Goal: Information Seeking & Learning: Learn about a topic

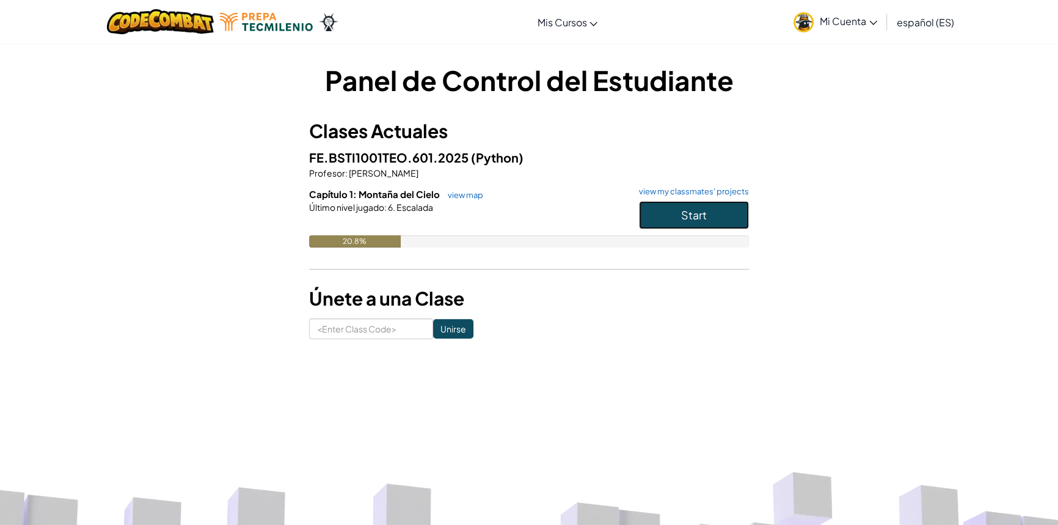
click at [702, 208] on span "Start" at bounding box center [694, 215] width 26 height 14
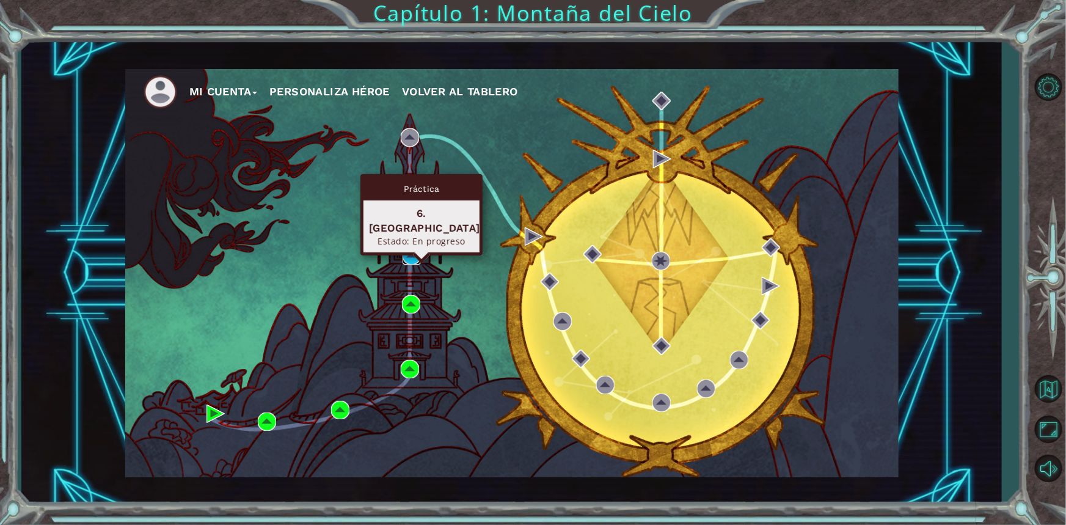
click at [414, 255] on img at bounding box center [412, 255] width 18 height 18
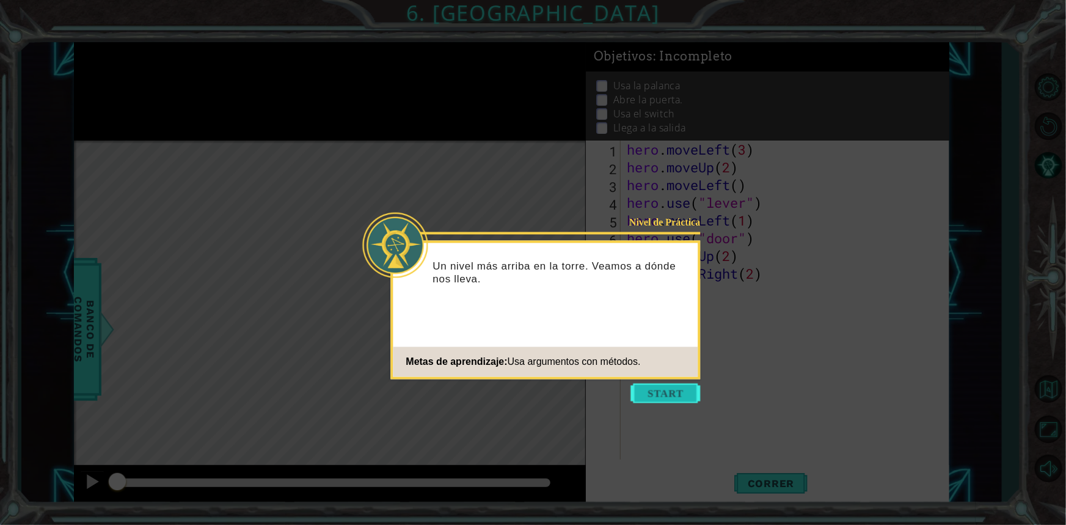
click at [633, 394] on button "Start" at bounding box center [666, 394] width 70 height 20
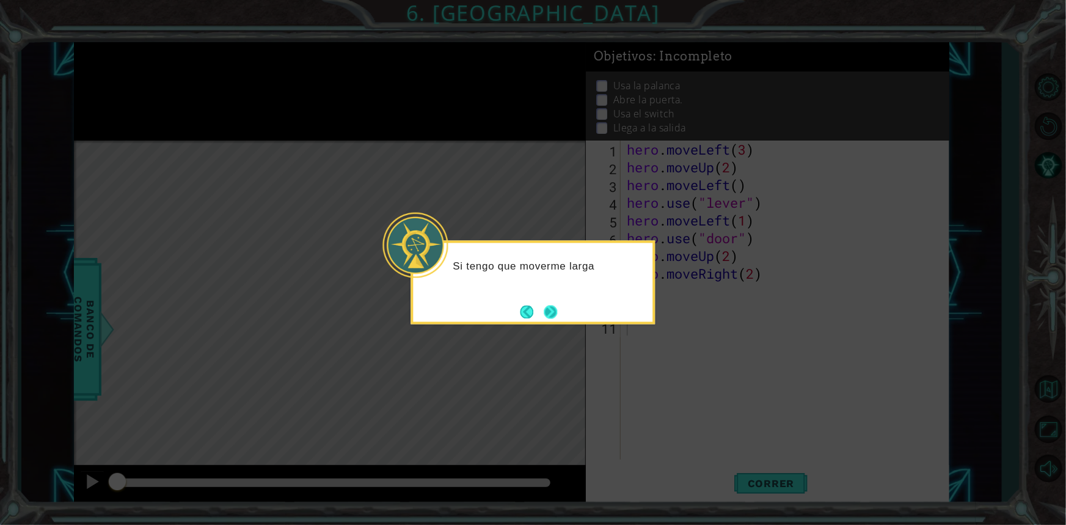
click at [556, 311] on button "Next" at bounding box center [551, 312] width 14 height 14
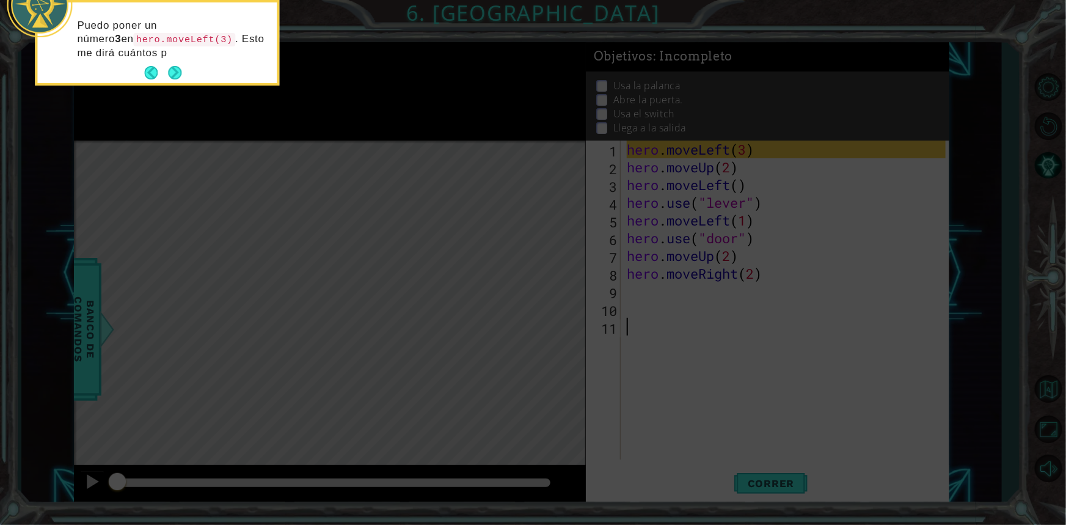
click at [182, 75] on div "Puedo poner un número 3 en hero.moveLeft(3) . Esto me dirá cuántos p" at bounding box center [156, 42] width 239 height 81
click at [176, 75] on button "Next" at bounding box center [174, 72] width 13 height 13
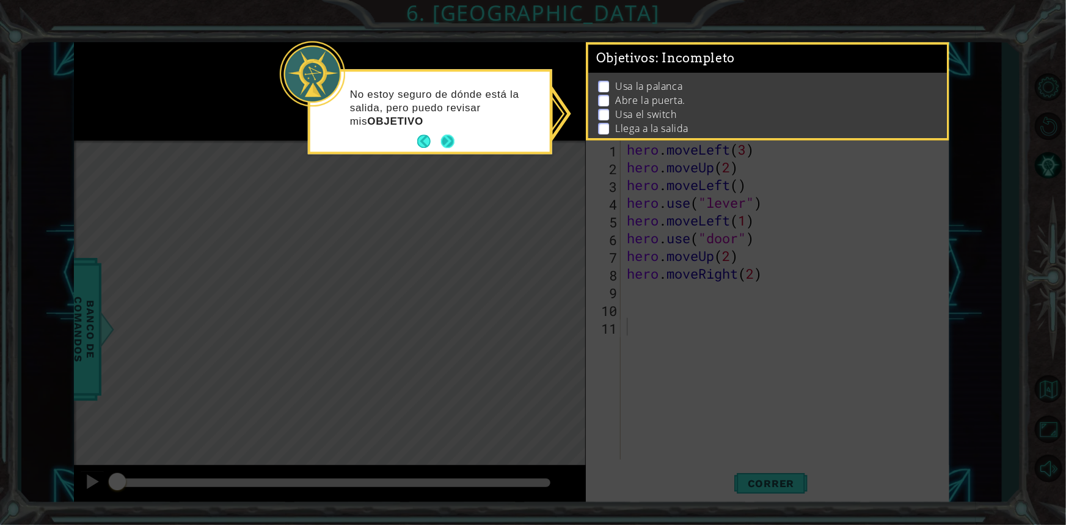
click at [441, 139] on button "Next" at bounding box center [447, 141] width 13 height 13
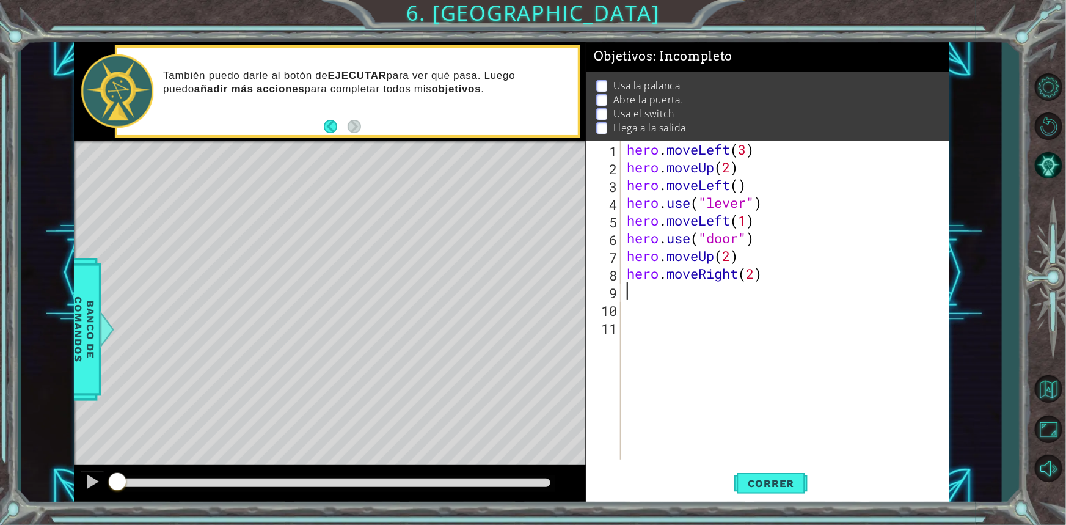
click at [640, 291] on div "hero . moveLeft ( 3 ) hero . moveUp ( 2 ) hero . moveLeft ( ) hero . use ( "lev…" at bounding box center [787, 317] width 327 height 354
click at [739, 480] on span "Correr" at bounding box center [770, 483] width 71 height 12
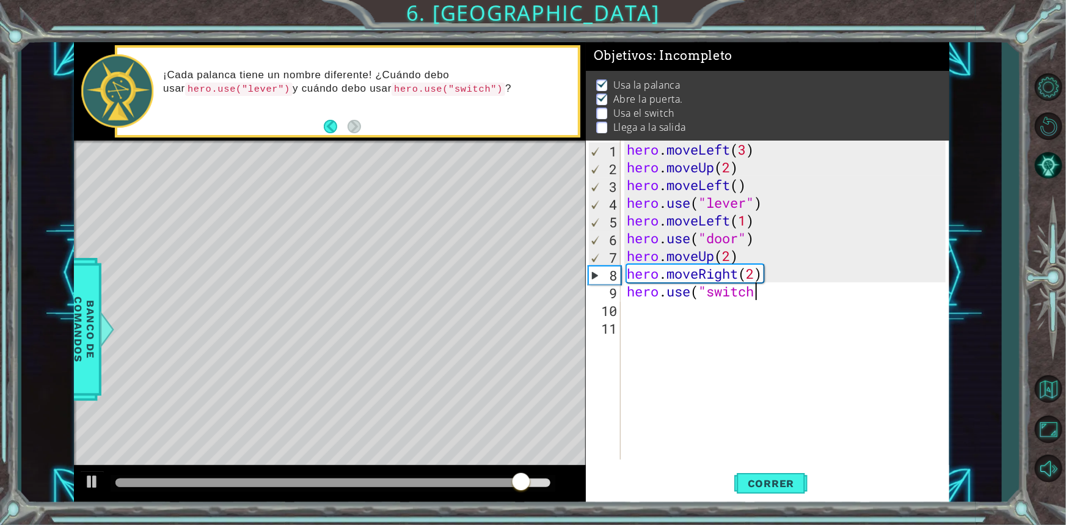
scroll to position [0, 5]
type textarea "hero.use("switch")"
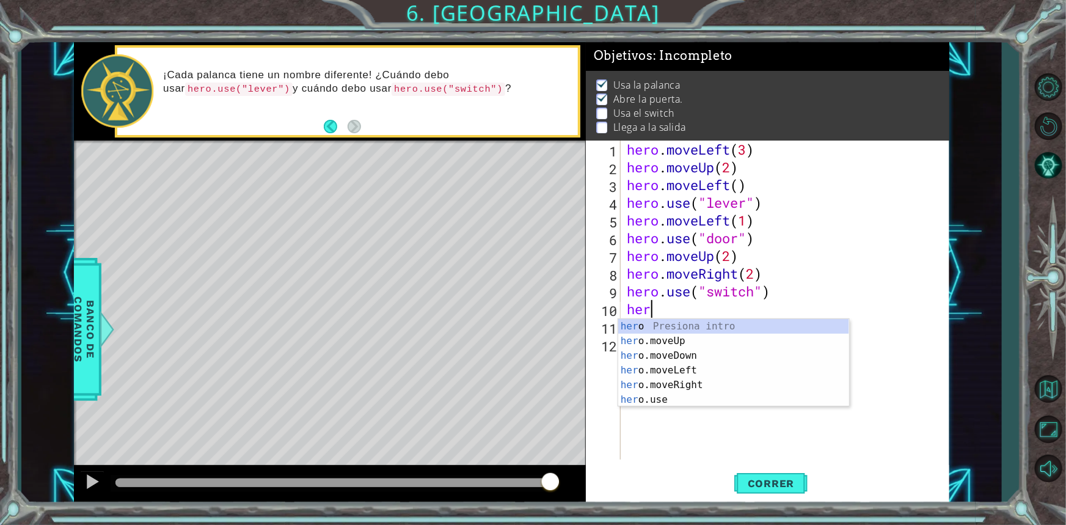
scroll to position [0, 0]
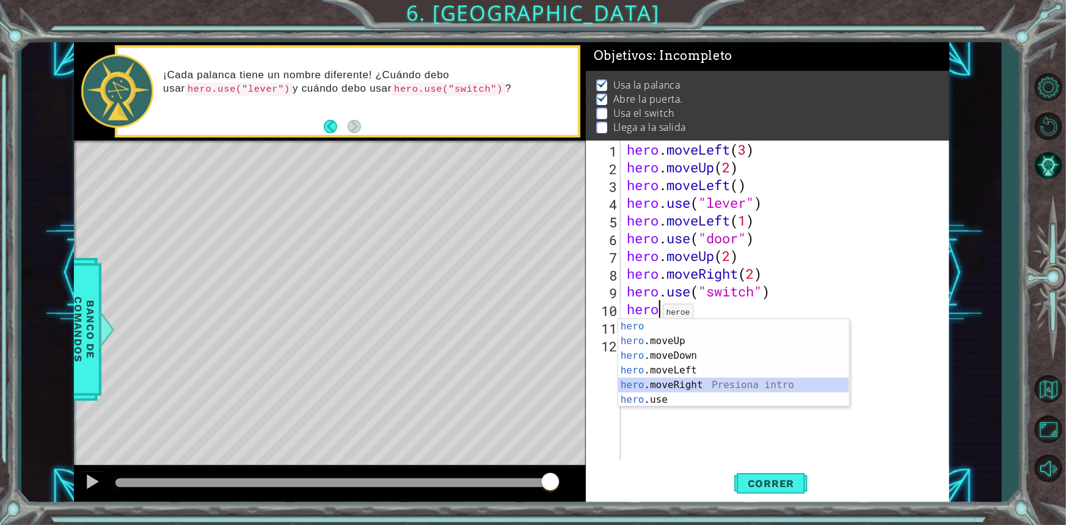
click at [643, 385] on div "hero Presiona intro hero .moveUp Presiona intro hero .moveDown Presiona intro h…" at bounding box center [733, 377] width 231 height 117
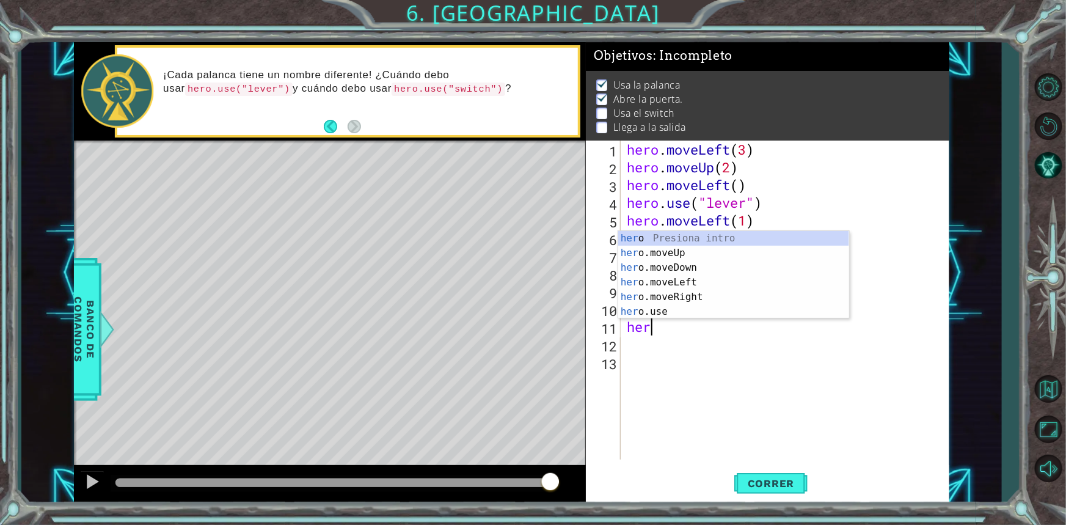
scroll to position [0, 6]
drag, startPoint x: 635, startPoint y: 244, endPoint x: 636, endPoint y: 255, distance: 11.6
click at [636, 255] on div "her o Presiona intro her o.moveUp Presiona intro her o.moveDown Presiona intro …" at bounding box center [733, 289] width 231 height 117
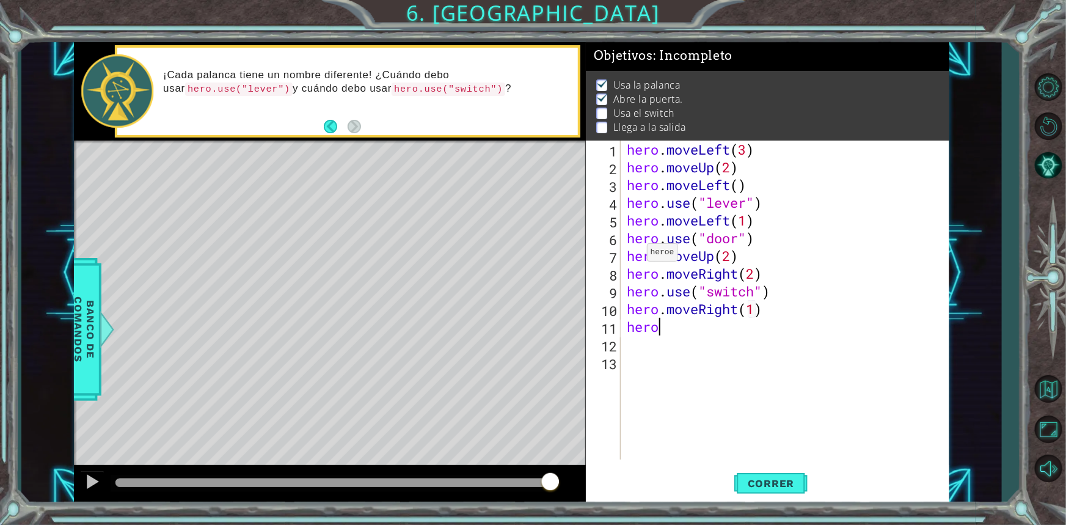
scroll to position [0, 1]
click at [676, 324] on div "hero . moveLeft ( 3 ) hero . moveUp ( 2 ) hero . moveLeft ( ) hero . use ( "lev…" at bounding box center [787, 317] width 327 height 354
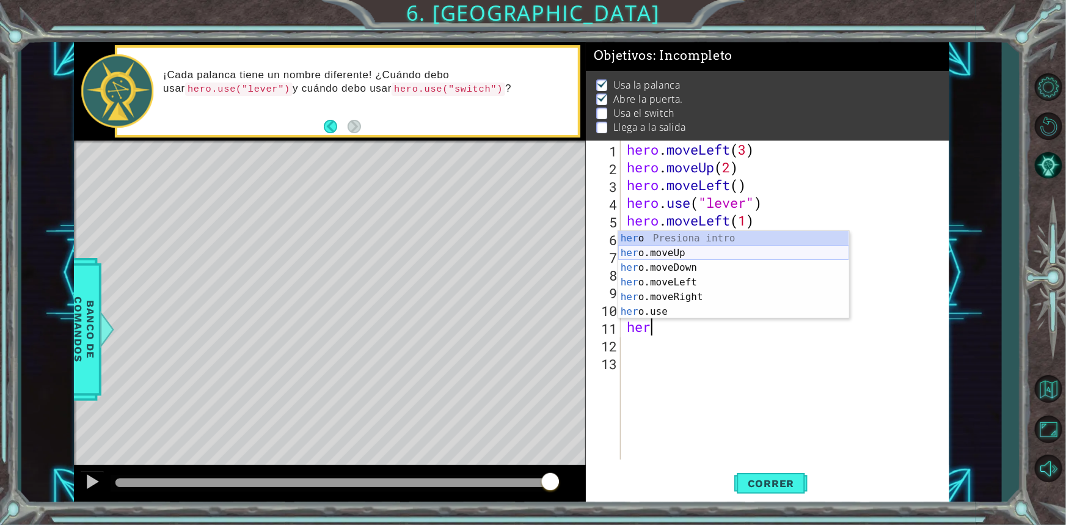
click at [705, 251] on div "her o Presiona intro her o.moveUp Presiona intro her o.moveDown Presiona intro …" at bounding box center [733, 289] width 231 height 117
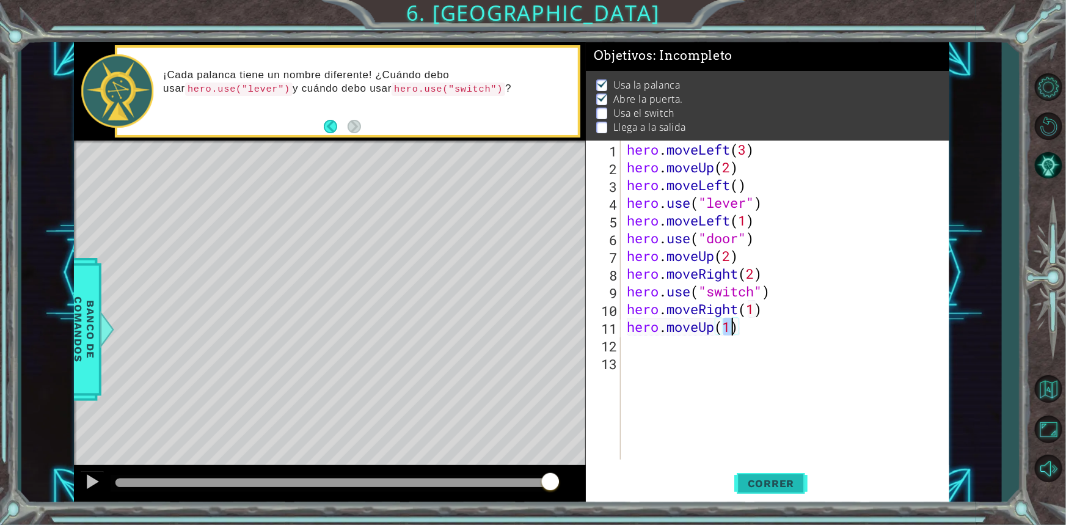
type textarea "hero.moveUp(1)"
click at [774, 489] on span "Correr" at bounding box center [770, 483] width 71 height 12
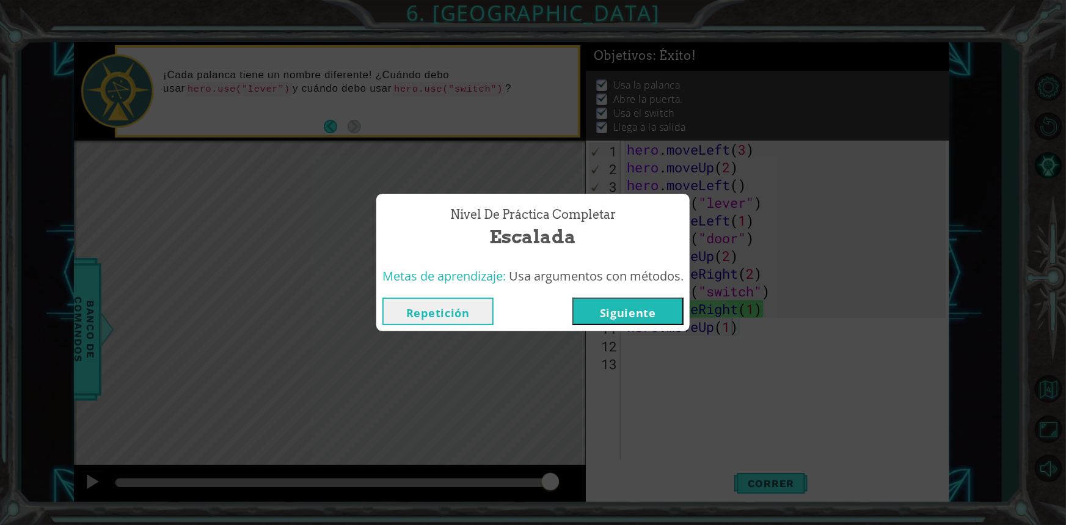
click at [663, 330] on div "Repetición [GEOGRAPHIC_DATA]" at bounding box center [532, 311] width 313 height 40
click at [647, 291] on div "Repetición [GEOGRAPHIC_DATA]" at bounding box center [532, 311] width 313 height 40
click at [614, 310] on button "Siguiente" at bounding box center [627, 310] width 111 height 27
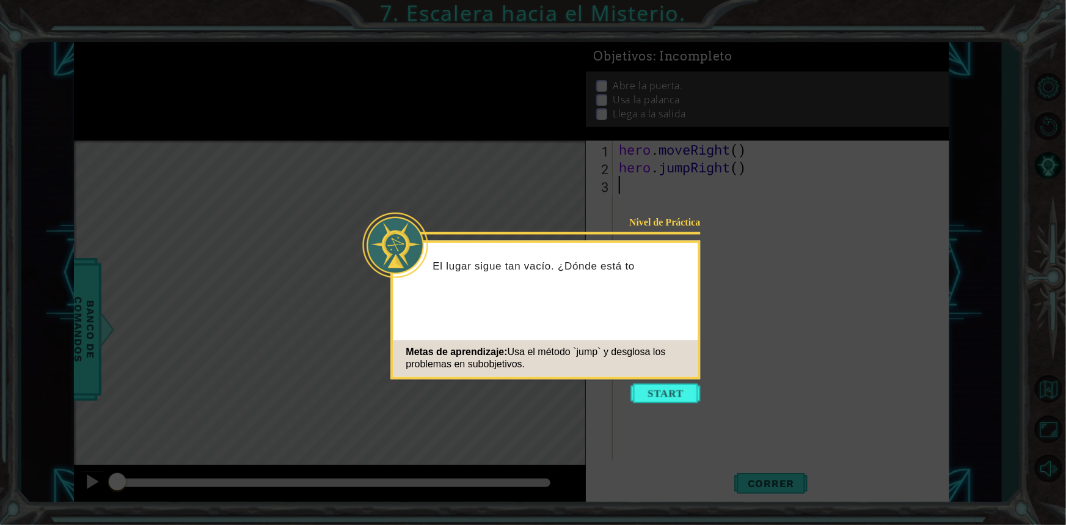
click at [764, 286] on icon at bounding box center [533, 262] width 1066 height 525
click at [642, 407] on icon at bounding box center [533, 262] width 1066 height 525
click at [648, 399] on button "Start" at bounding box center [666, 394] width 70 height 20
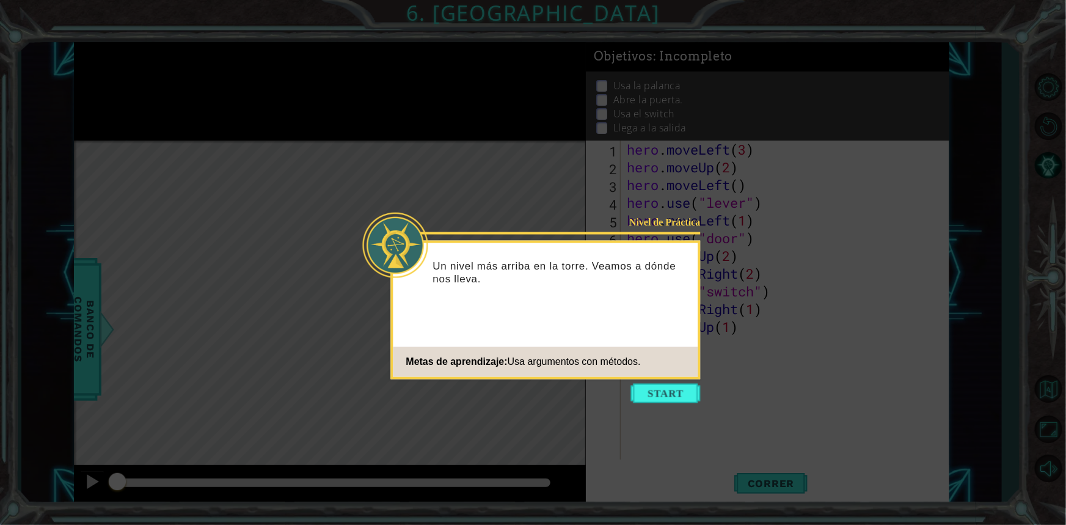
click at [941, 288] on icon at bounding box center [533, 262] width 1066 height 525
click at [654, 394] on button "Start" at bounding box center [666, 394] width 70 height 20
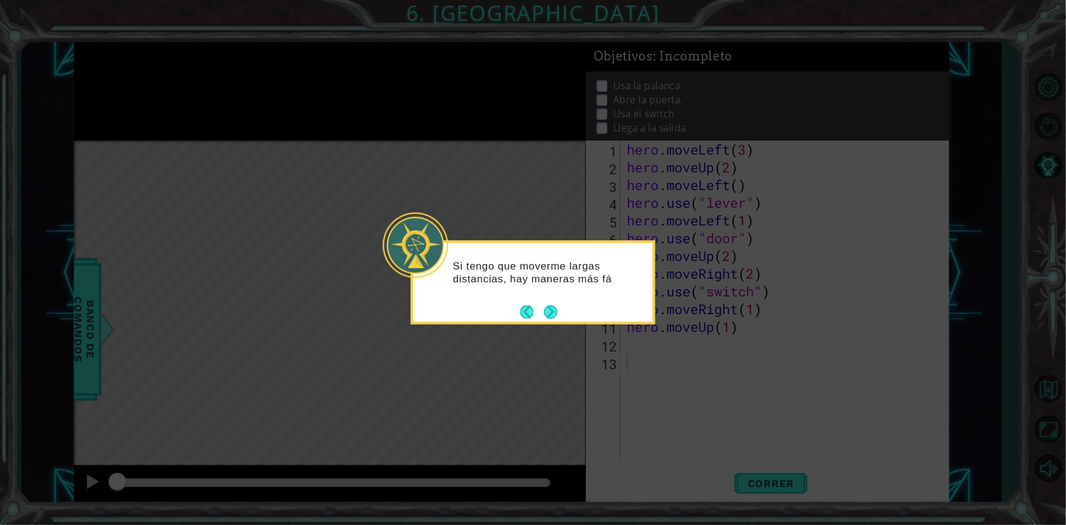
click at [549, 321] on div "Si tengo que moverme largas distancias, hay maneras más fá" at bounding box center [533, 283] width 244 height 84
click at [544, 311] on button "Next" at bounding box center [550, 312] width 13 height 13
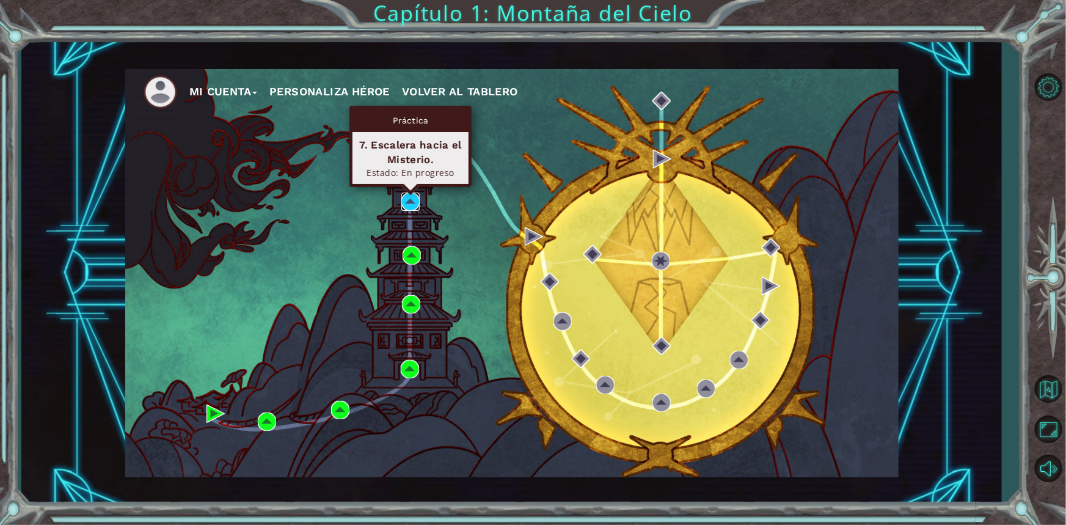
click at [410, 200] on img at bounding box center [410, 201] width 18 height 18
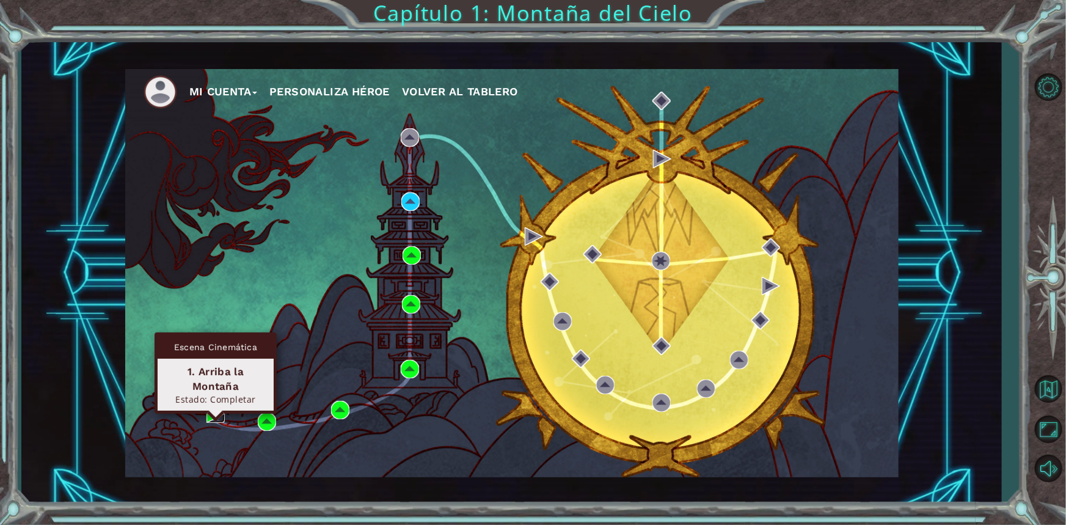
click at [224, 411] on img at bounding box center [215, 413] width 18 height 18
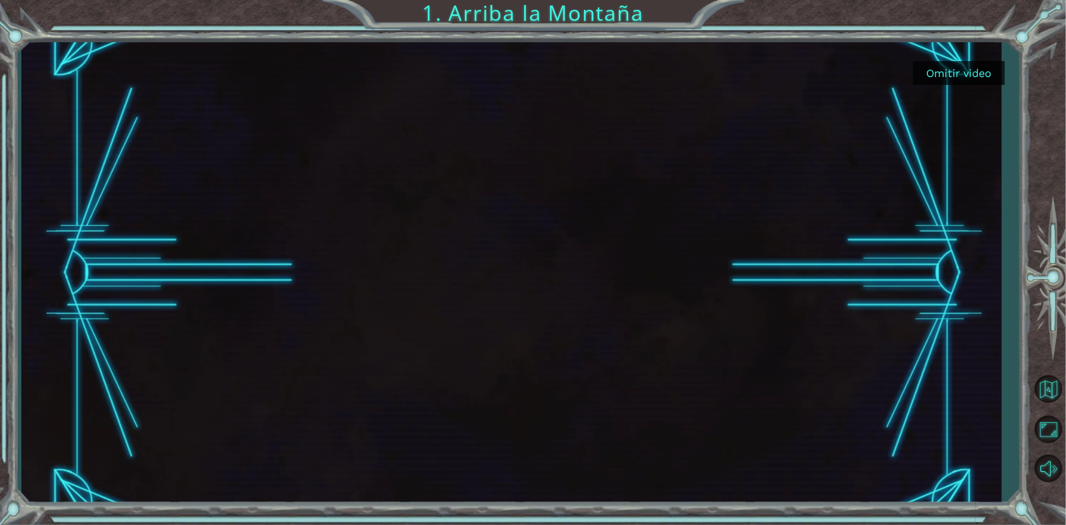
click at [974, 75] on button "Omitir video" at bounding box center [959, 73] width 92 height 24
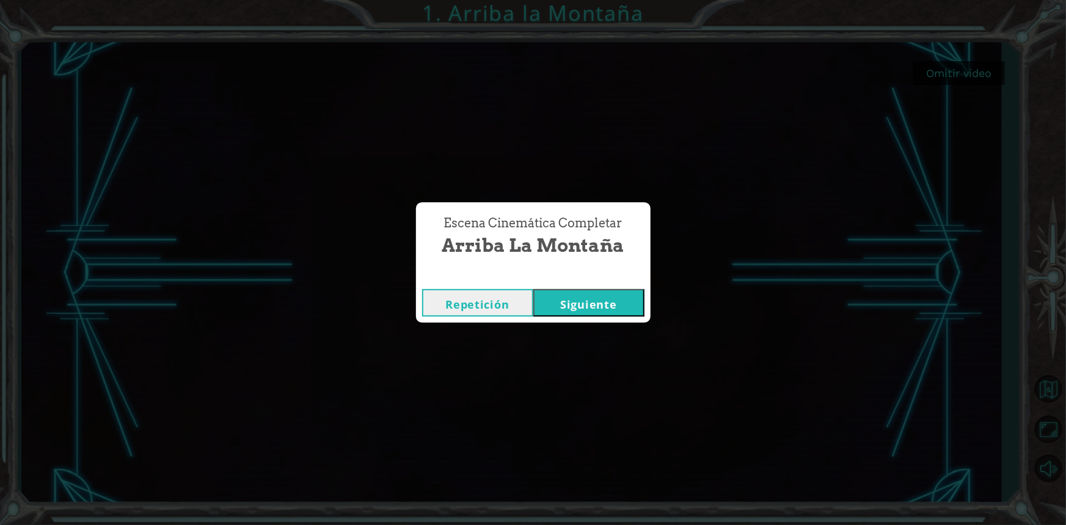
click at [585, 302] on button "Siguiente" at bounding box center [588, 302] width 111 height 27
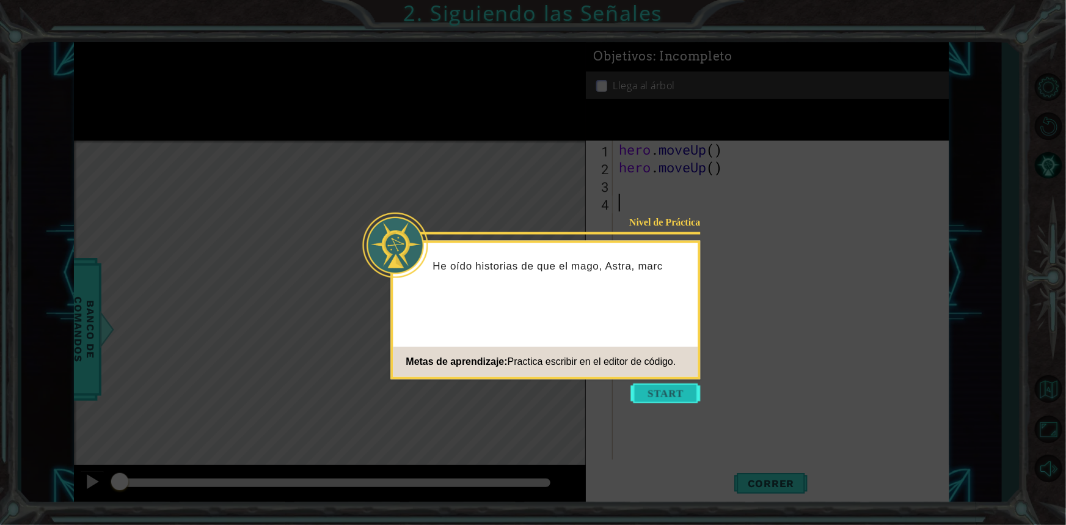
click at [684, 400] on button "Start" at bounding box center [666, 394] width 70 height 20
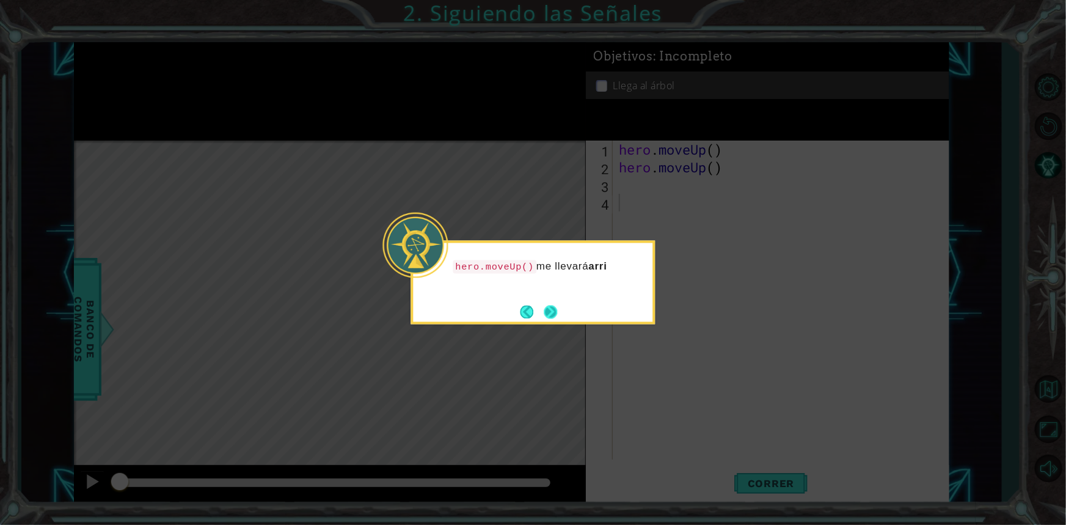
click at [553, 315] on button "Next" at bounding box center [551, 312] width 14 height 14
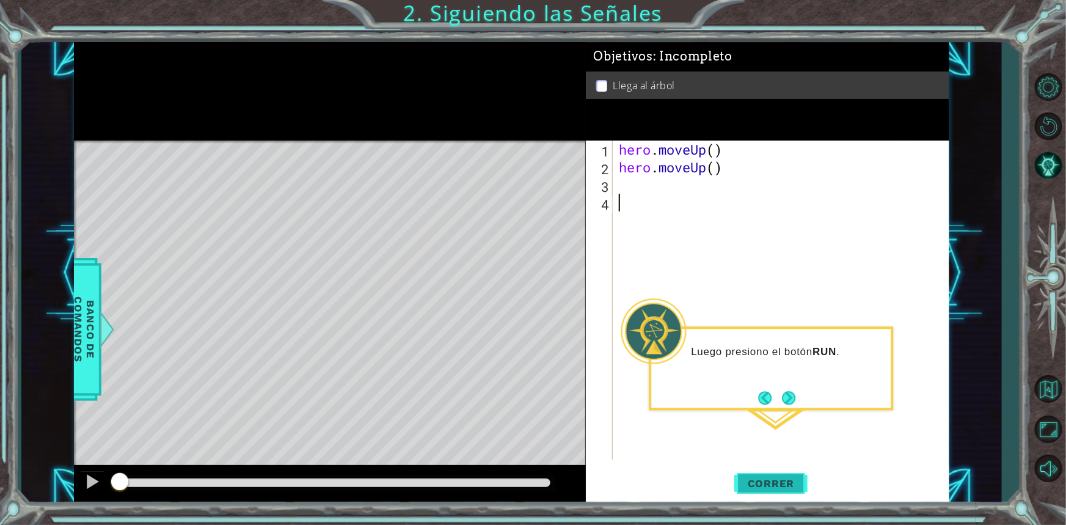
click at [749, 489] on span "Correr" at bounding box center [770, 483] width 71 height 12
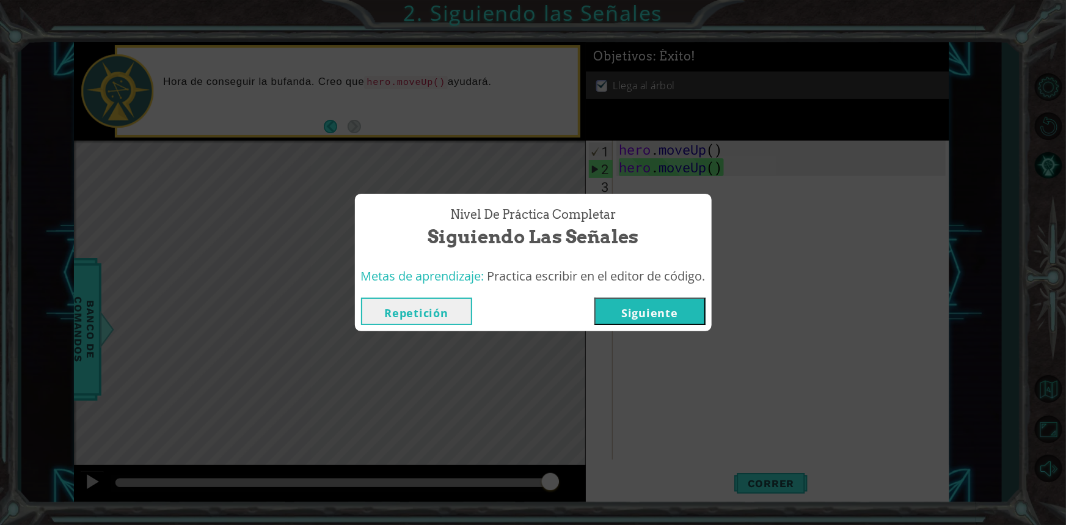
click at [674, 310] on button "Siguiente" at bounding box center [649, 310] width 111 height 27
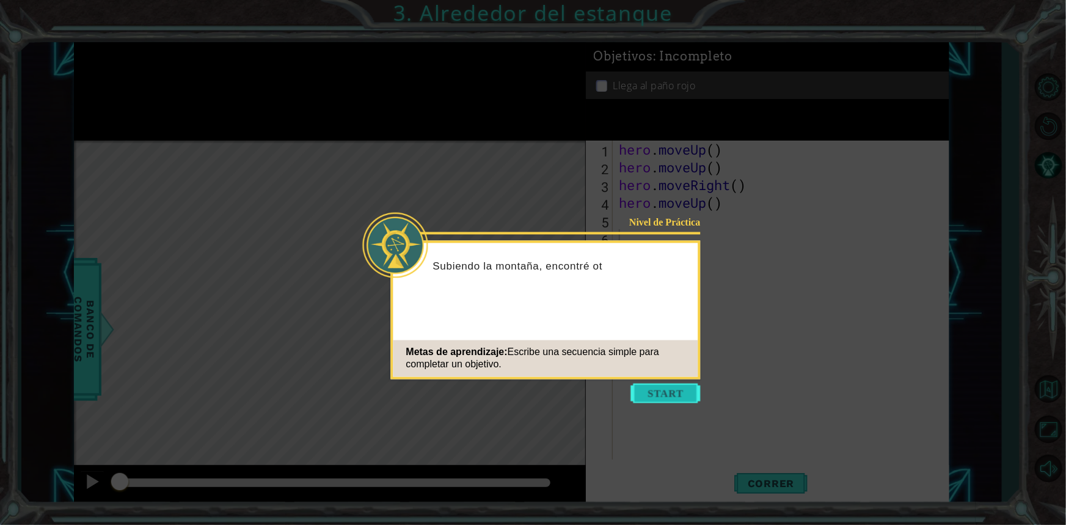
click at [662, 393] on button "Start" at bounding box center [666, 394] width 70 height 20
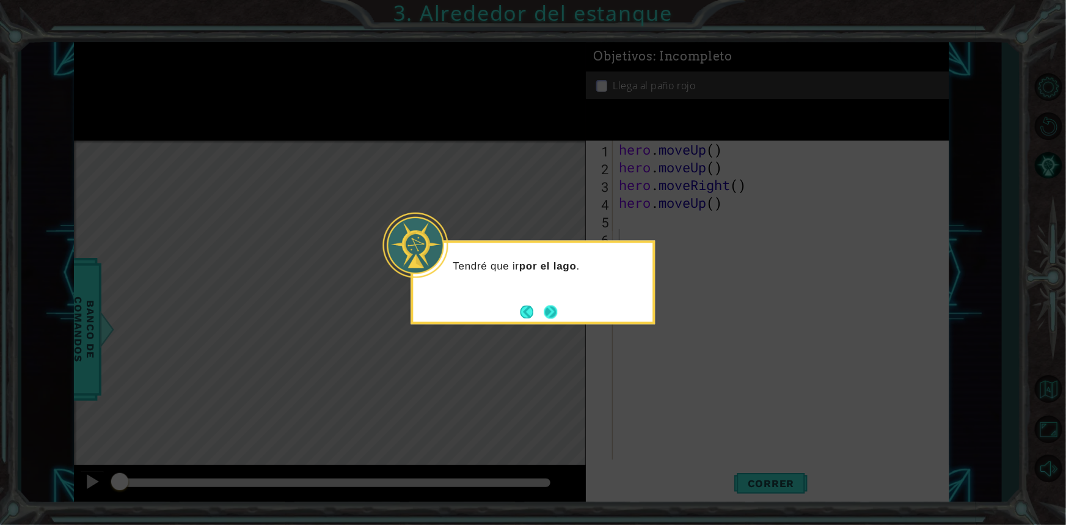
click at [544, 312] on button "Next" at bounding box center [550, 311] width 13 height 13
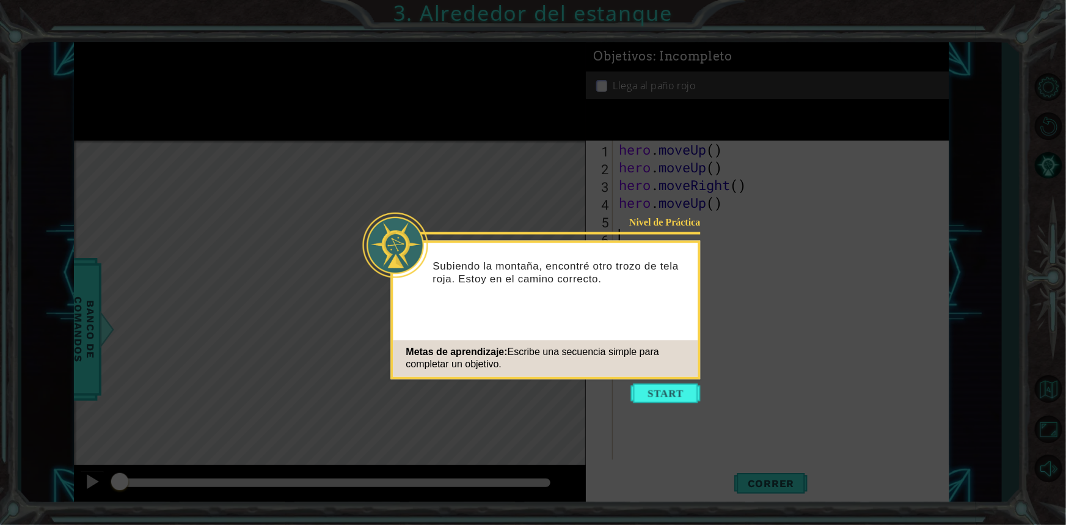
click at [658, 392] on button "Start" at bounding box center [666, 394] width 70 height 20
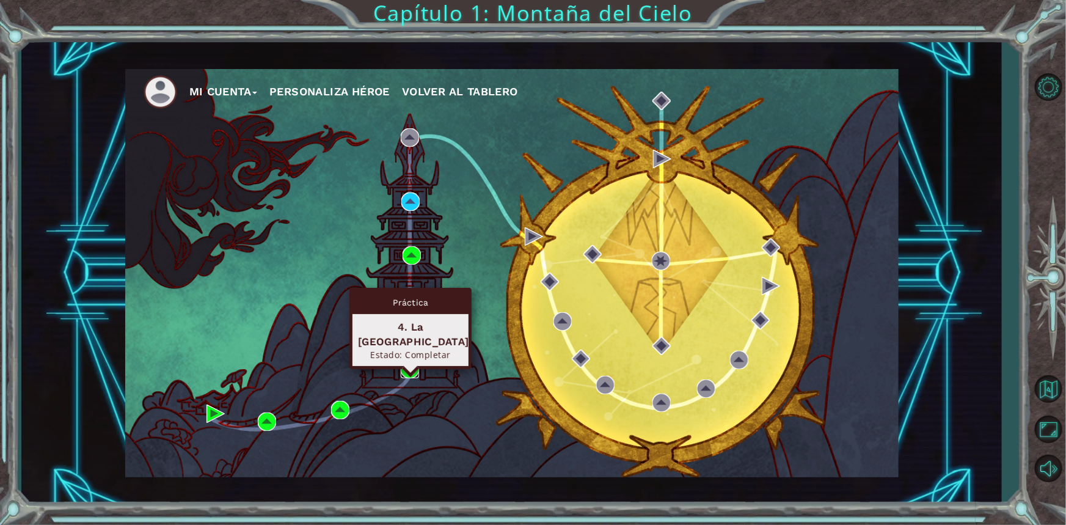
click at [409, 370] on img at bounding box center [410, 369] width 18 height 18
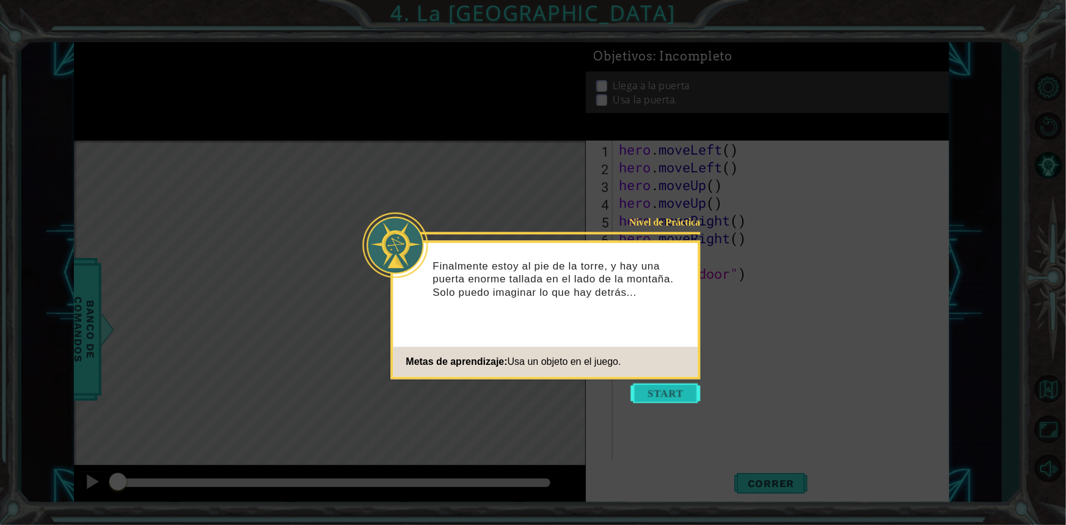
click at [651, 397] on button "Start" at bounding box center [666, 394] width 70 height 20
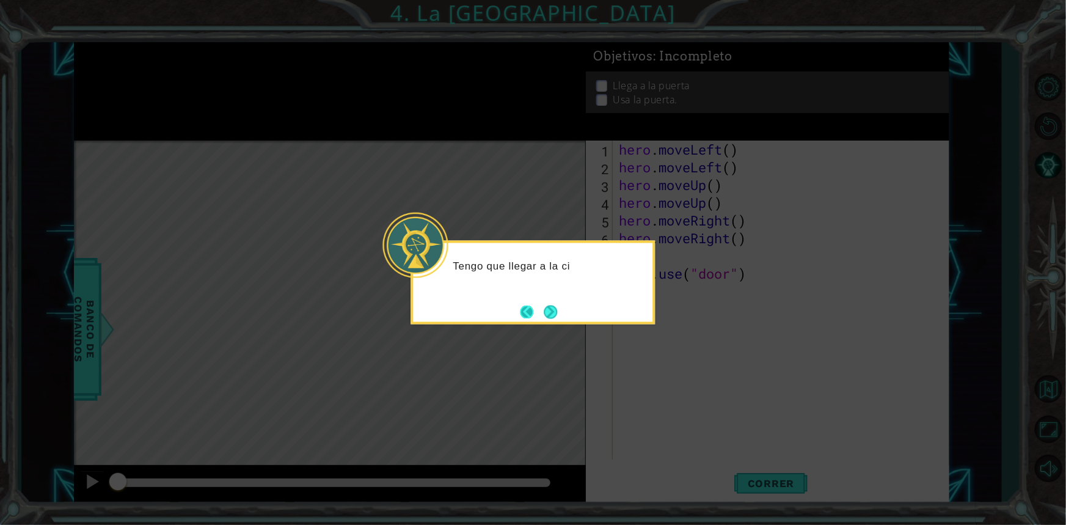
click at [536, 305] on button "Back" at bounding box center [532, 311] width 24 height 13
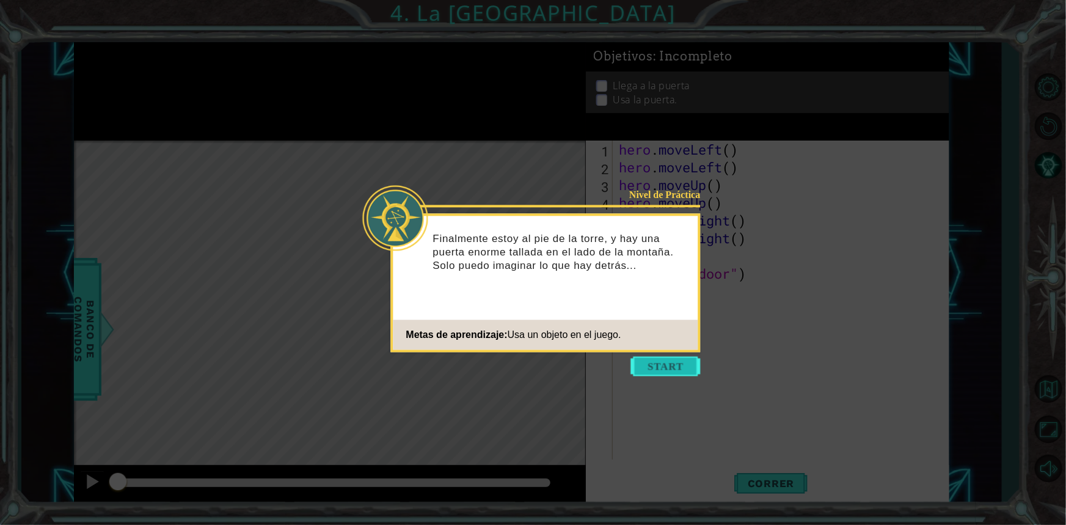
click at [660, 372] on button "Start" at bounding box center [666, 366] width 70 height 20
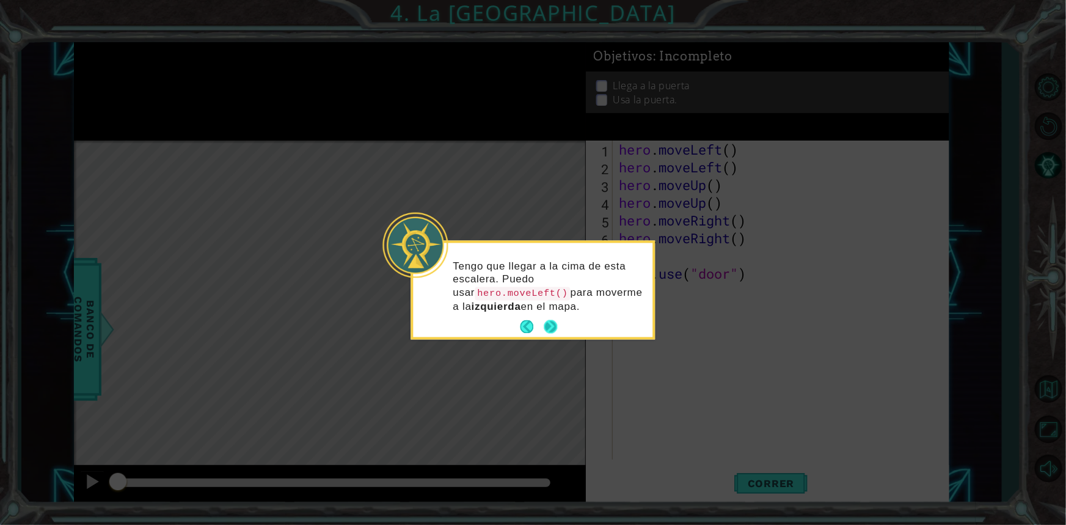
click at [547, 323] on button "Next" at bounding box center [550, 326] width 13 height 13
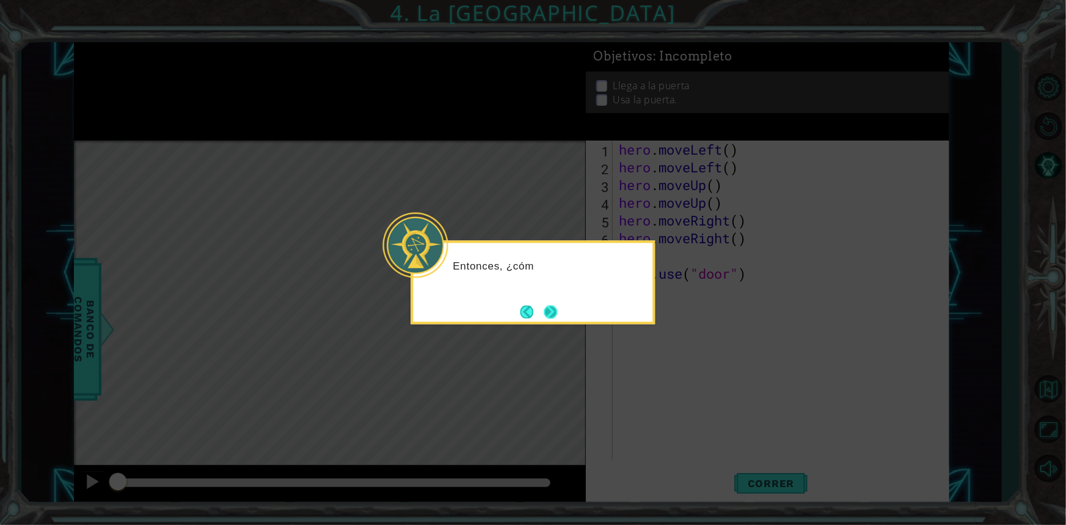
click at [550, 305] on button "Next" at bounding box center [550, 311] width 13 height 13
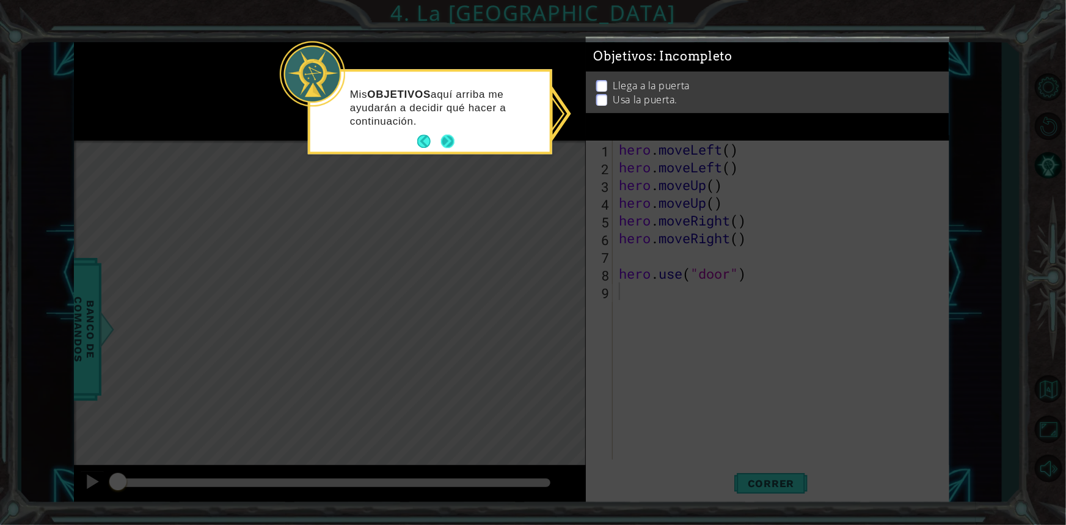
click at [450, 145] on button "Next" at bounding box center [447, 141] width 13 height 13
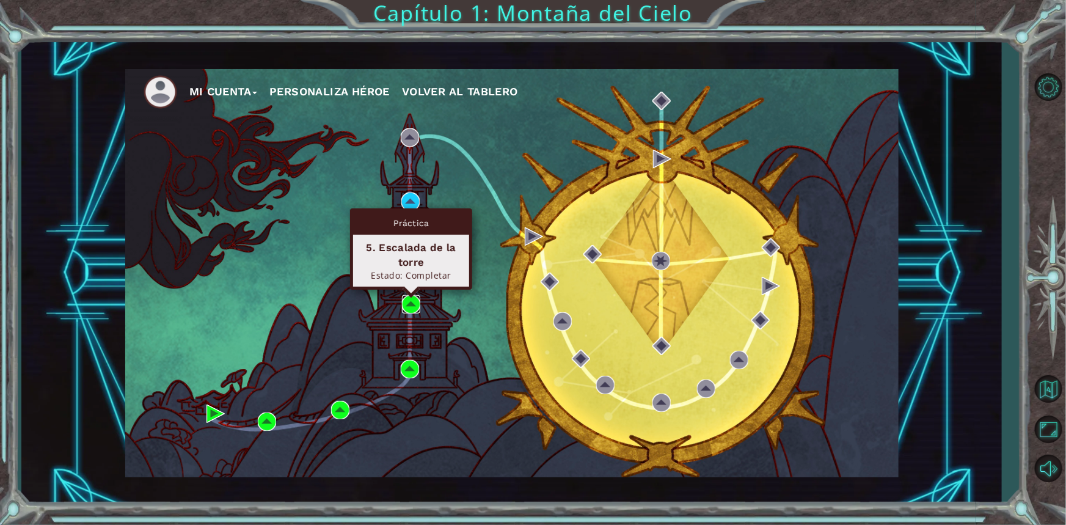
click at [413, 307] on img at bounding box center [411, 304] width 18 height 18
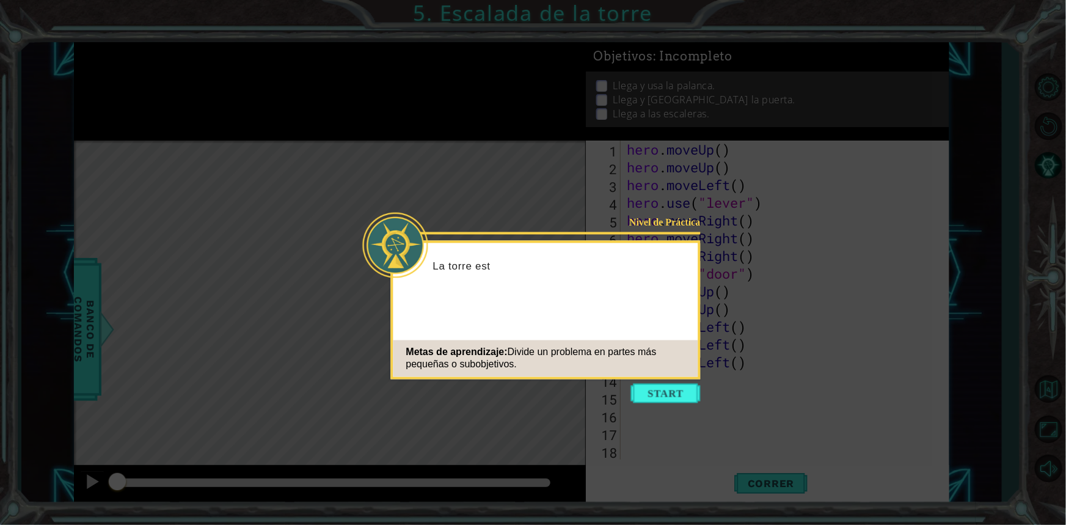
scroll to position [18, 0]
click at [642, 389] on button "Start" at bounding box center [666, 394] width 70 height 20
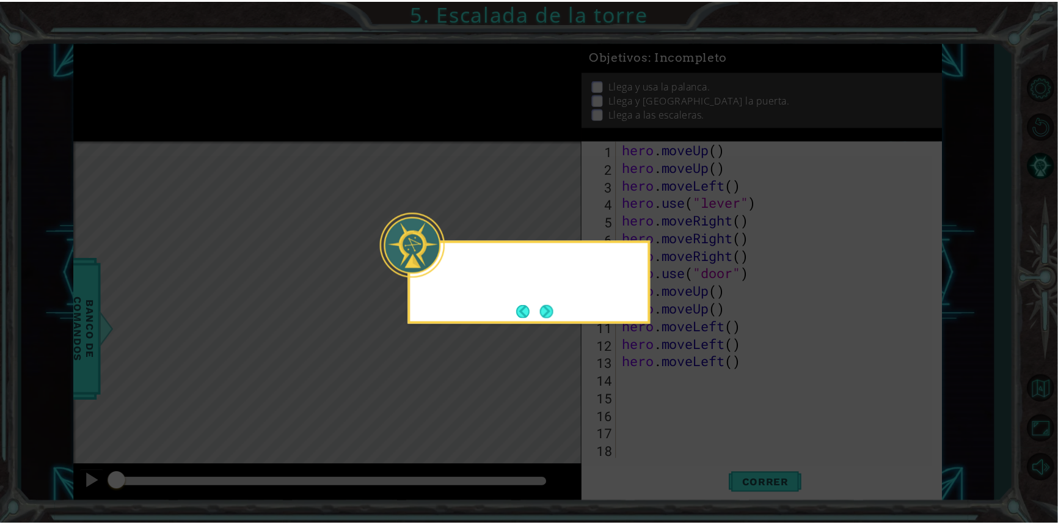
scroll to position [0, 0]
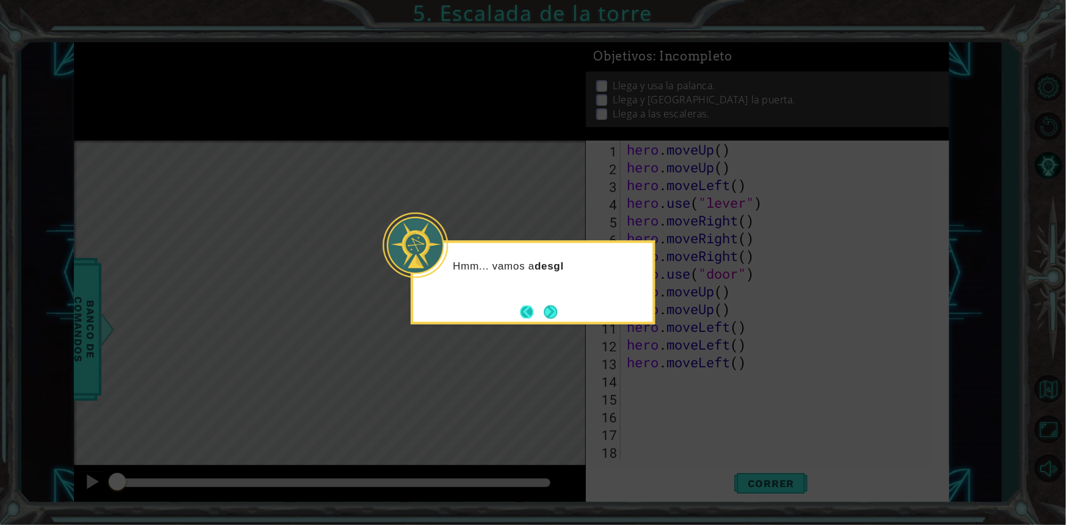
click at [538, 312] on button "Back" at bounding box center [532, 311] width 24 height 13
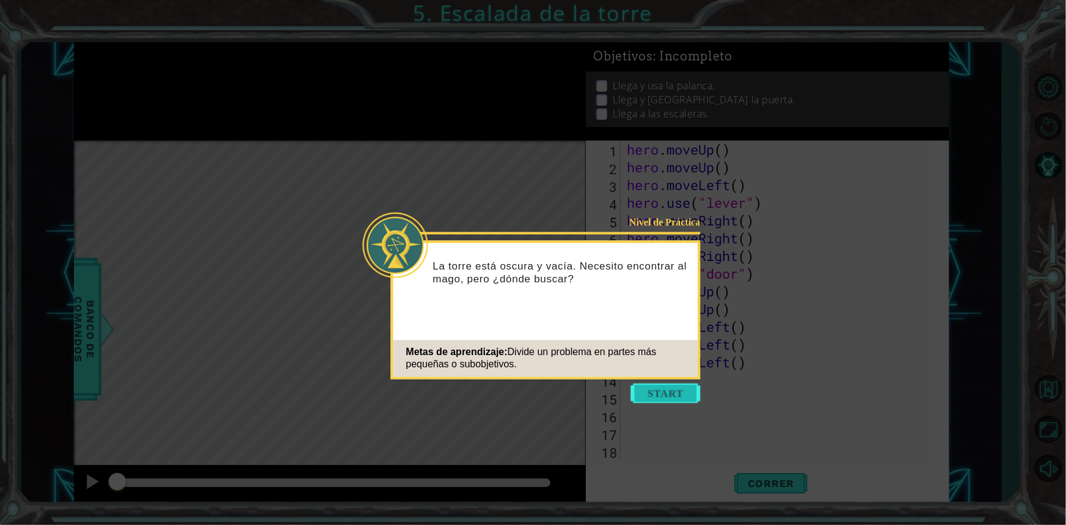
click at [666, 395] on button "Start" at bounding box center [666, 394] width 70 height 20
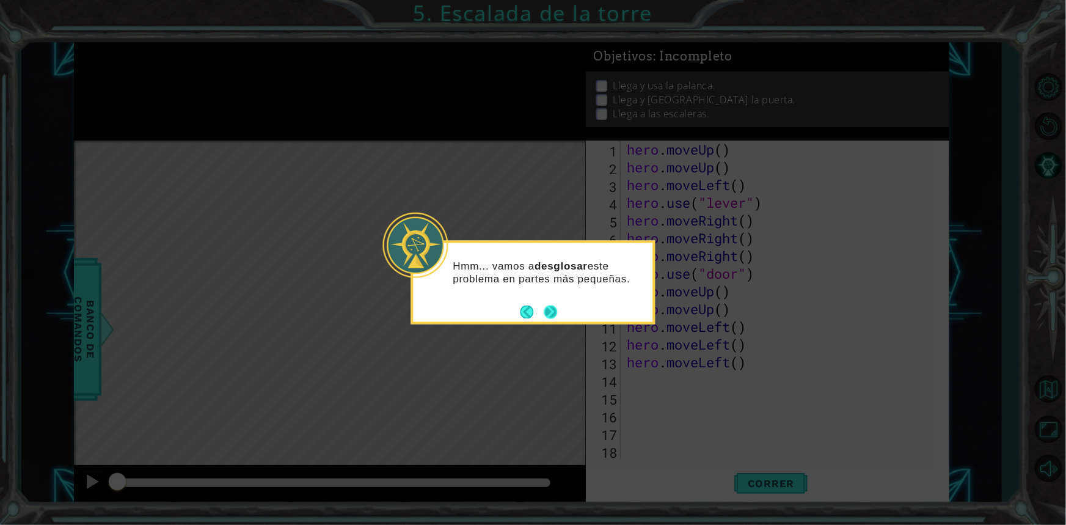
click at [544, 318] on button "Next" at bounding box center [550, 311] width 13 height 13
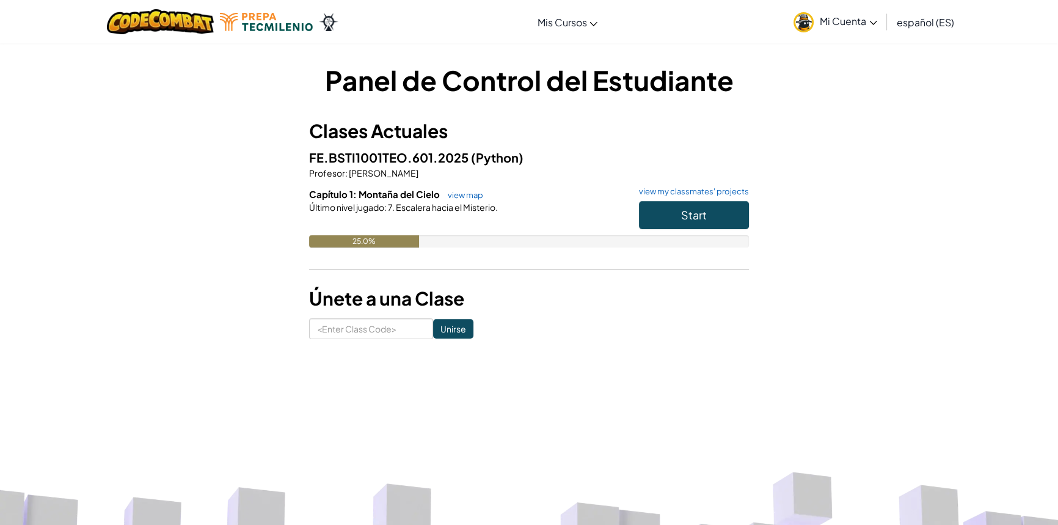
click at [855, 18] on span "Mi Cuenta" at bounding box center [848, 21] width 57 height 13
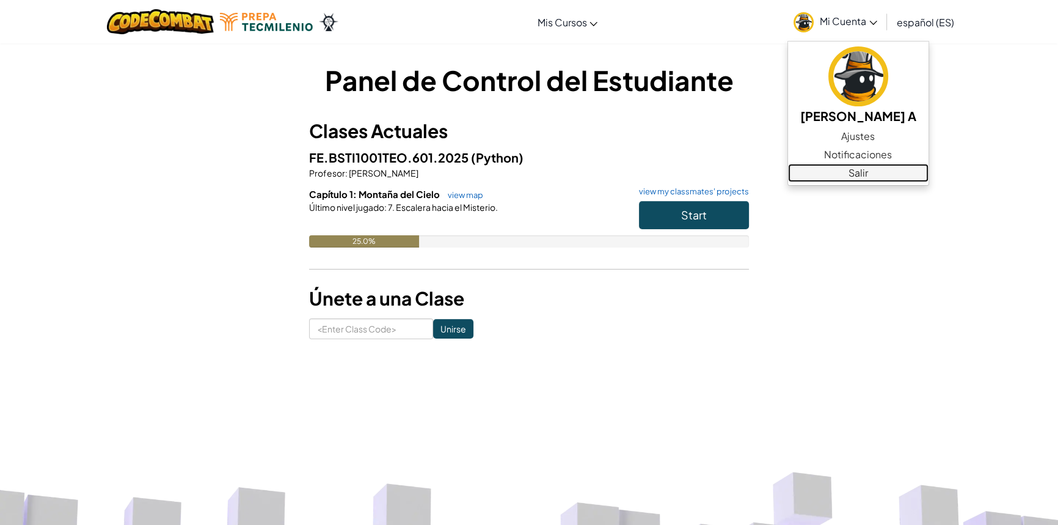
click at [867, 165] on link "Salir" at bounding box center [858, 173] width 140 height 18
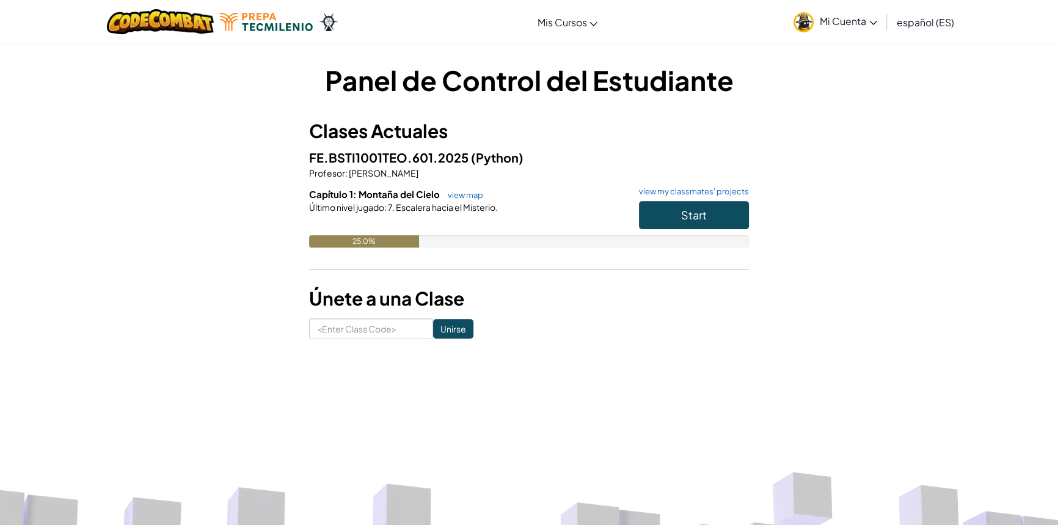
click at [846, 17] on span "Mi Cuenta" at bounding box center [848, 21] width 57 height 13
